Goal: Navigation & Orientation: Find specific page/section

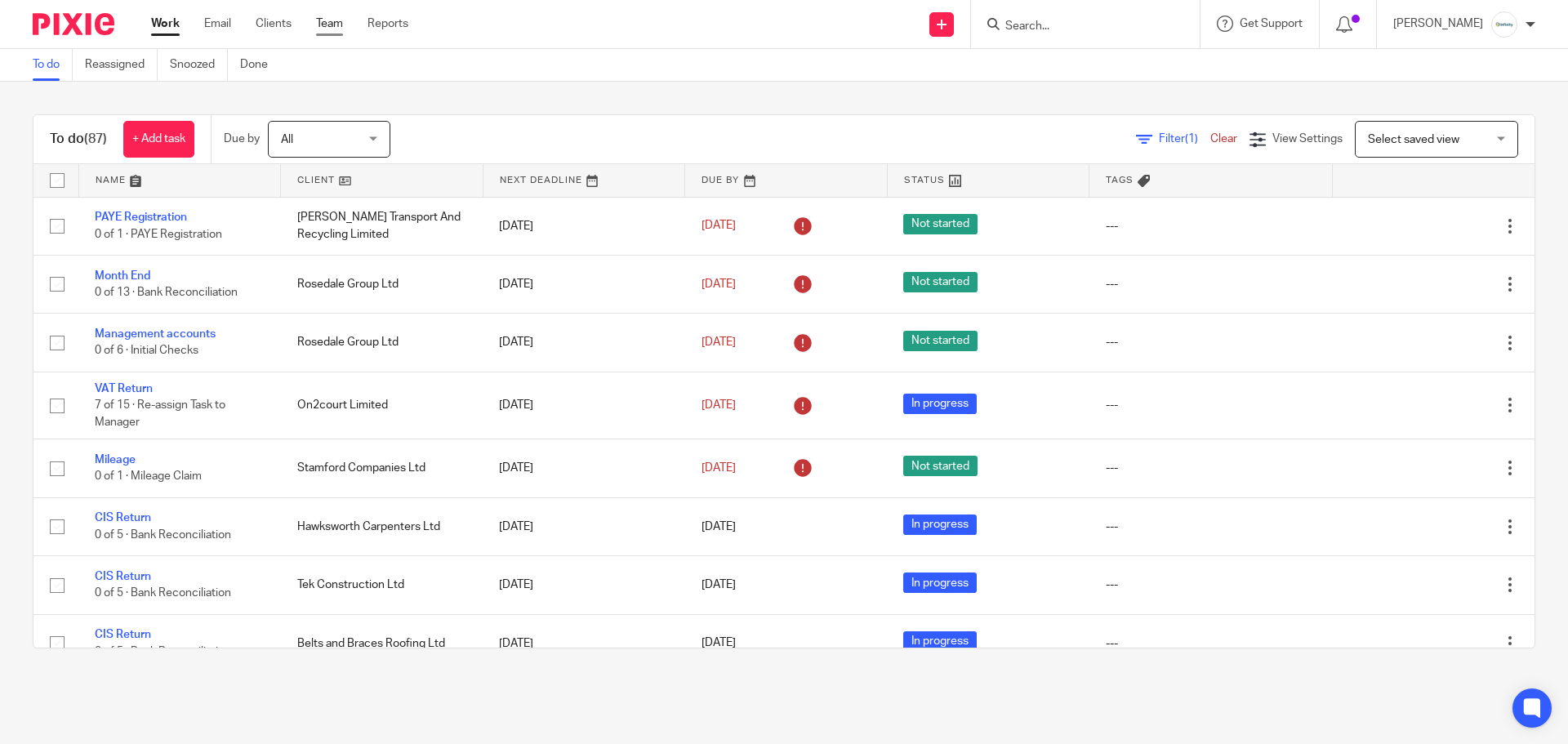
click at [343, 27] on link "Team" at bounding box center [330, 23] width 27 height 16
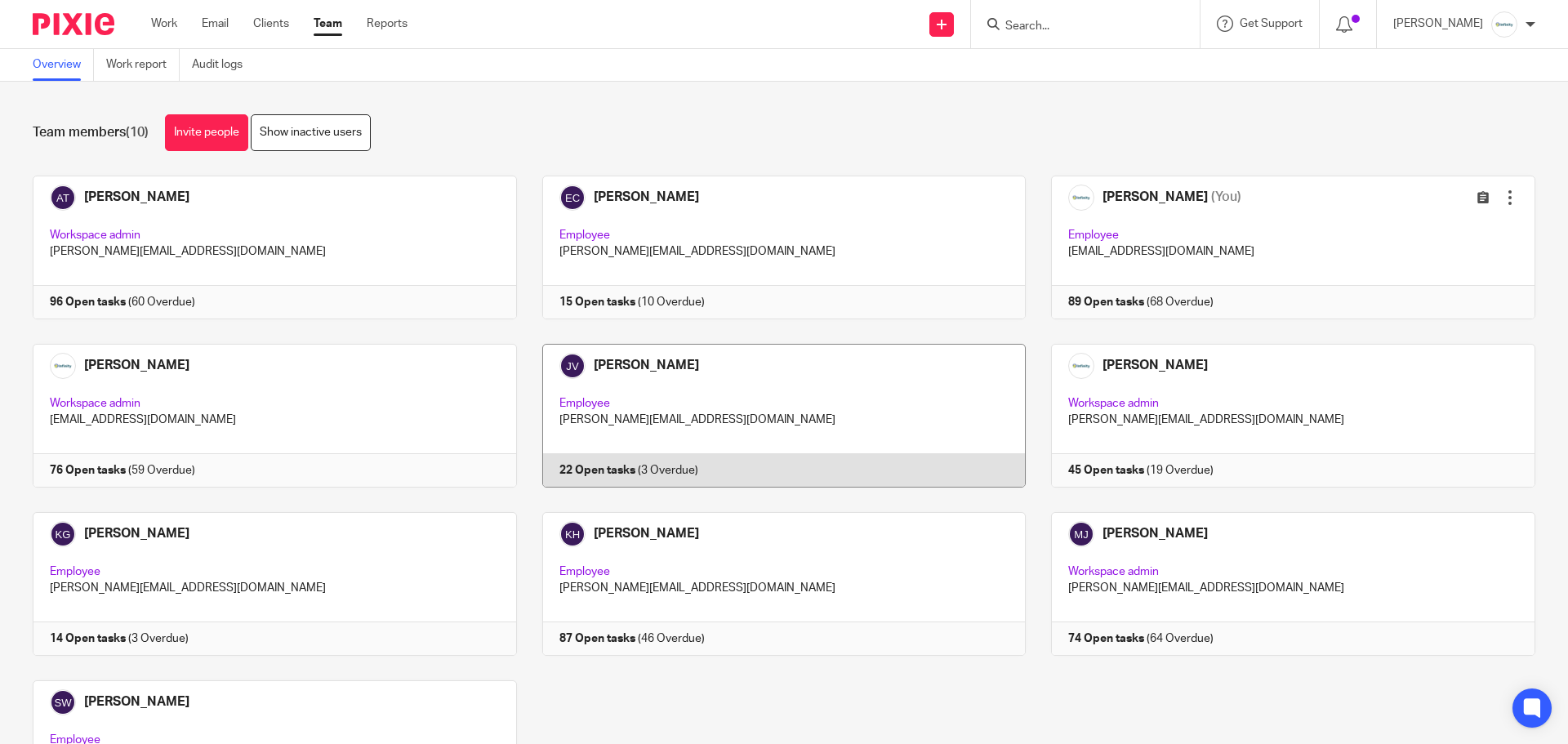
click at [743, 408] on link at bounding box center [772, 416] width 510 height 144
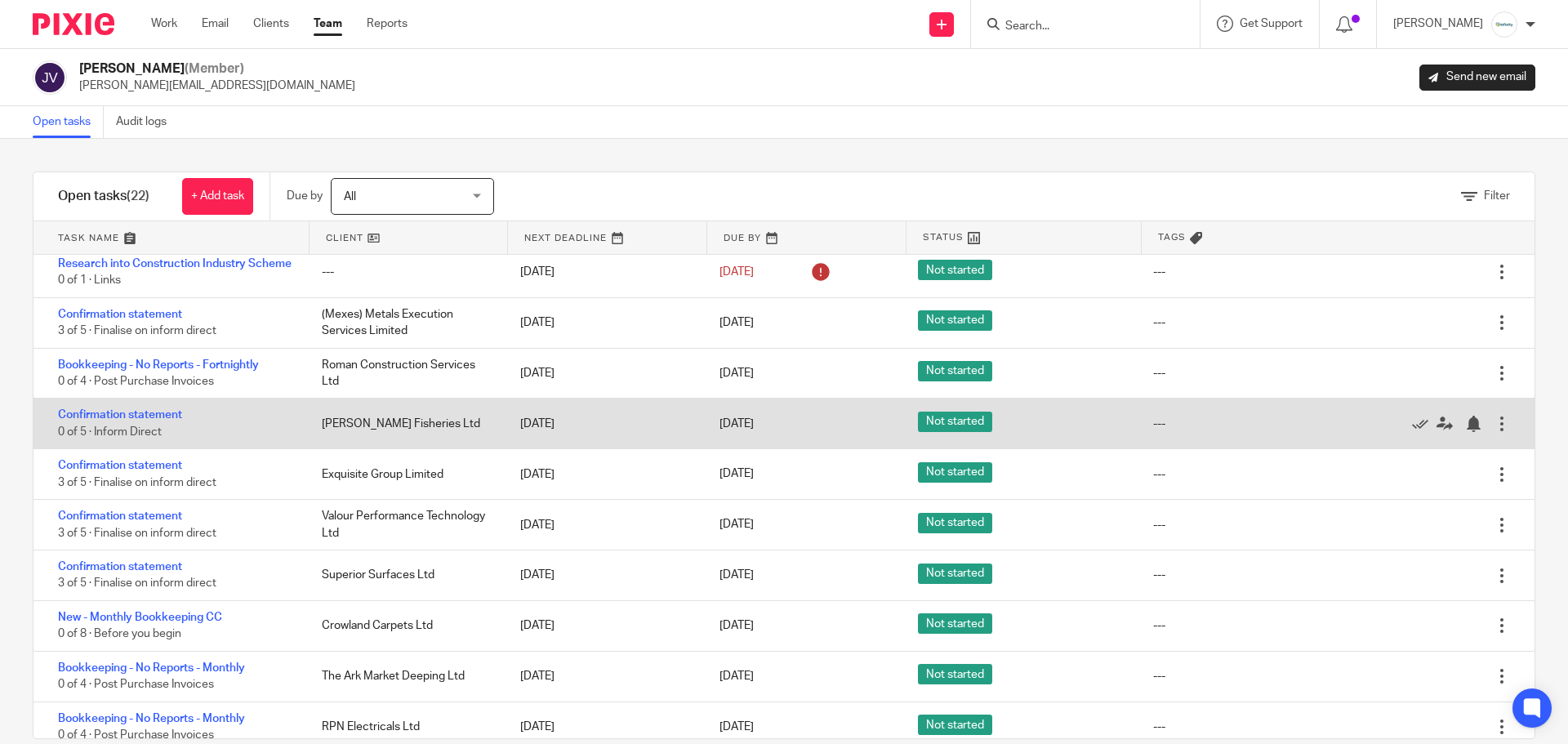
scroll to position [218, 0]
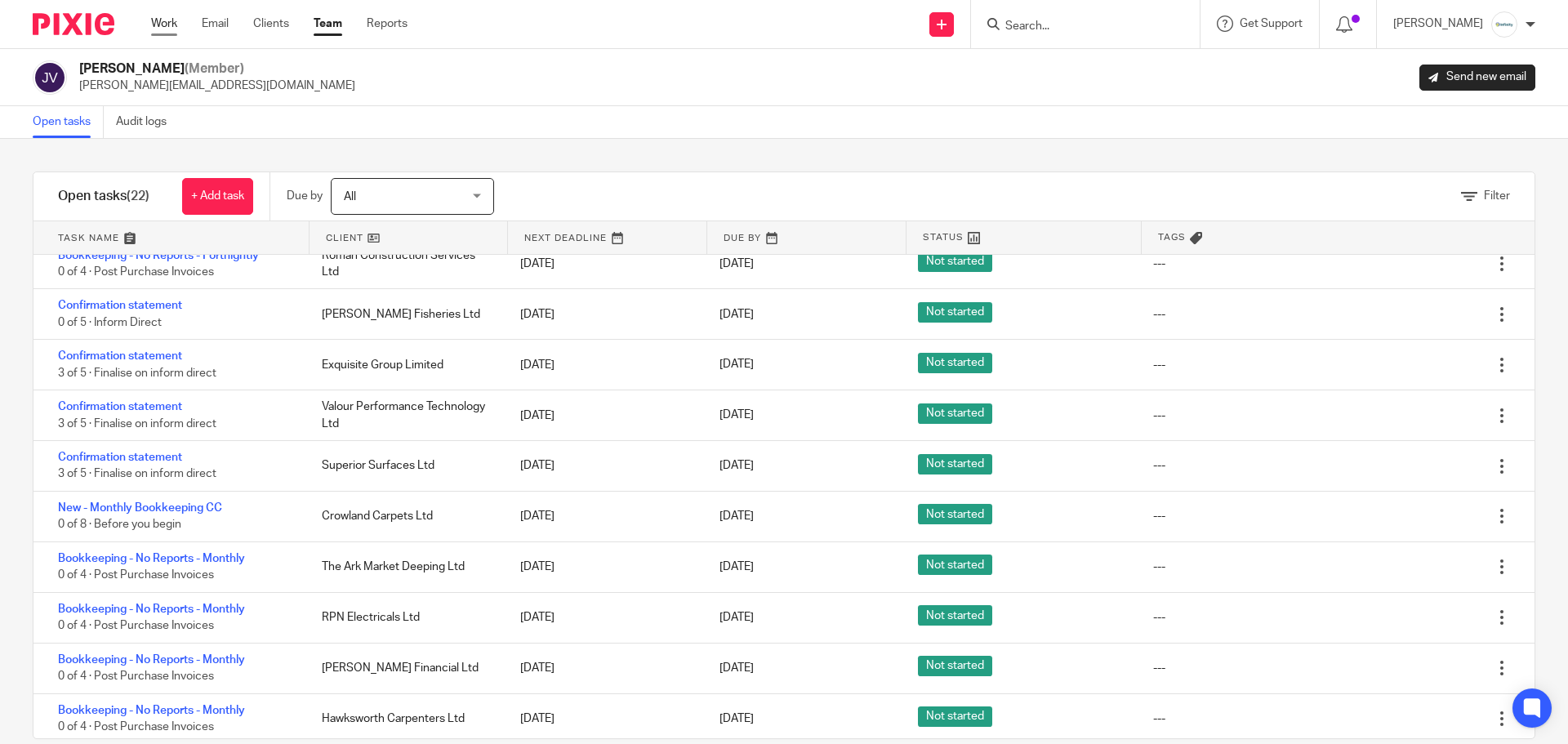
click at [170, 22] on link "Work" at bounding box center [164, 23] width 26 height 16
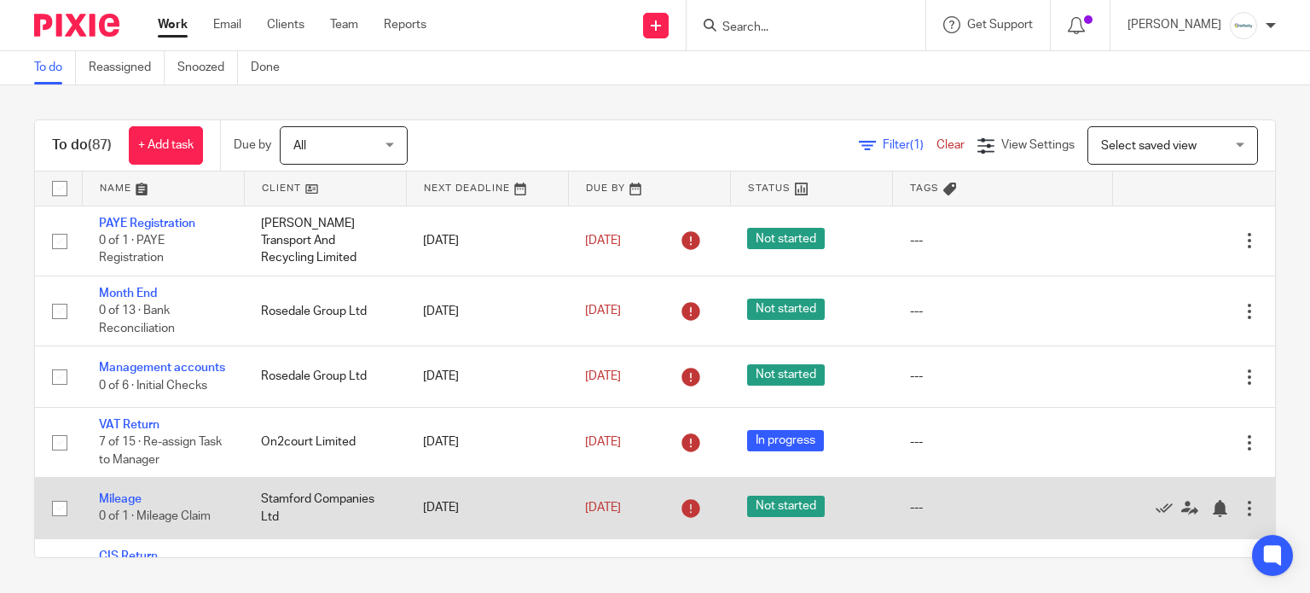
scroll to position [227, 0]
